Goal: Navigation & Orientation: Understand site structure

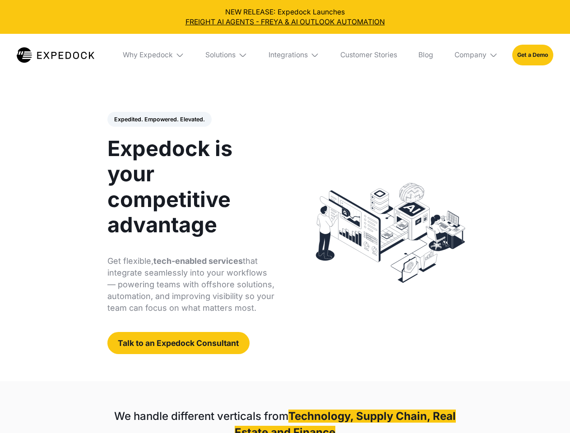
select select
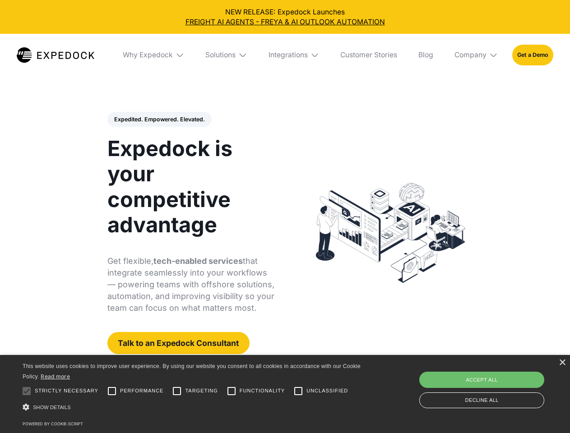
click at [285, 55] on div "Integrations" at bounding box center [288, 55] width 39 height 9
click at [154, 55] on div "Why Expedock" at bounding box center [140, 55] width 50 height 9
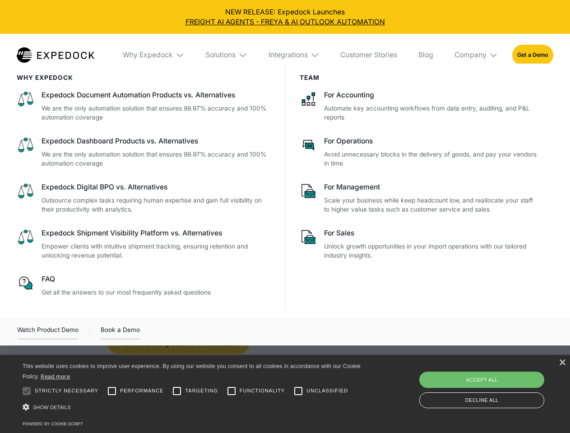
click at [227, 55] on div "Solutions" at bounding box center [220, 55] width 30 height 9
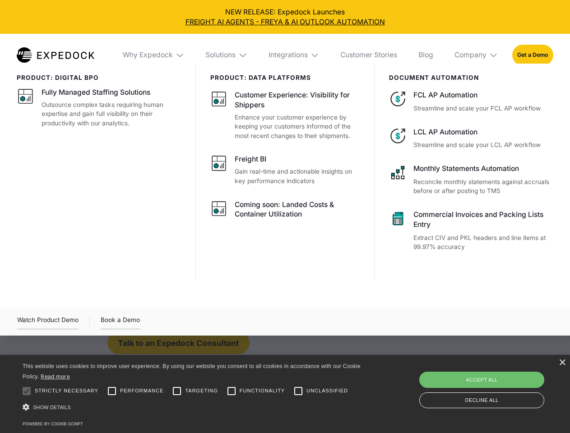
click at [294, 55] on div "Integrations" at bounding box center [288, 55] width 39 height 9
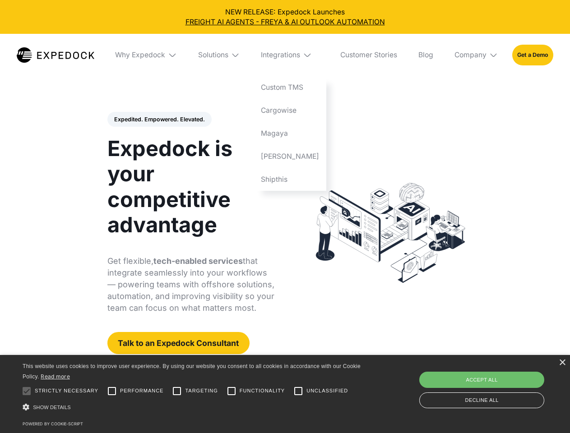
click at [477, 55] on div "Company" at bounding box center [471, 55] width 32 height 9
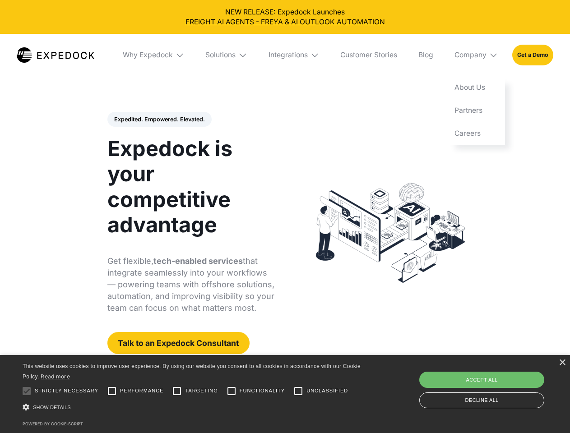
click at [159, 120] on div "Expedited. Empowered. Elevated. Automate Freight Document Extraction at 99.97% …" at bounding box center [190, 233] width 167 height 243
click at [27, 391] on div at bounding box center [27, 391] width 18 height 18
click at [112, 391] on input "Performance" at bounding box center [112, 391] width 18 height 18
checkbox input "true"
click at [177, 391] on input "Targeting" at bounding box center [177, 391] width 18 height 18
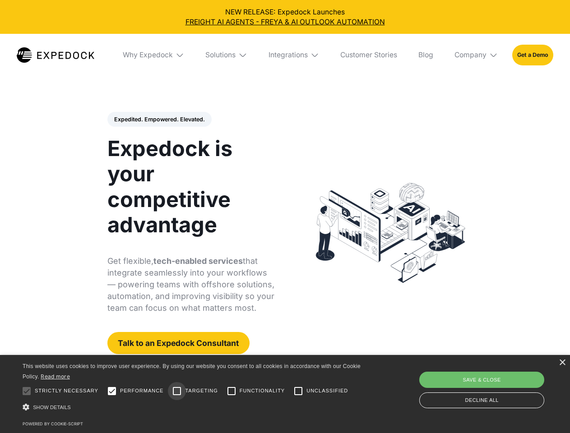
checkbox input "true"
click at [232, 391] on input "Functionality" at bounding box center [232, 391] width 18 height 18
checkbox input "true"
